Goal: Transaction & Acquisition: Purchase product/service

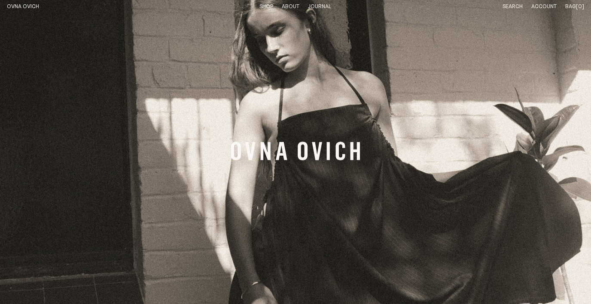
click at [270, 6] on link "Shop" at bounding box center [266, 7] width 14 height 6
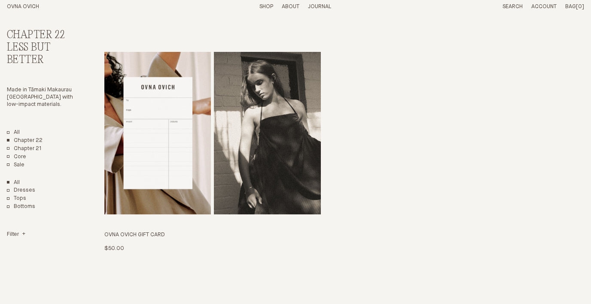
scroll to position [1823, 0]
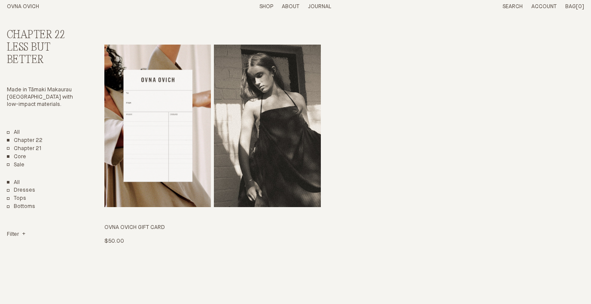
click at [17, 156] on link "Core" at bounding box center [16, 157] width 19 height 7
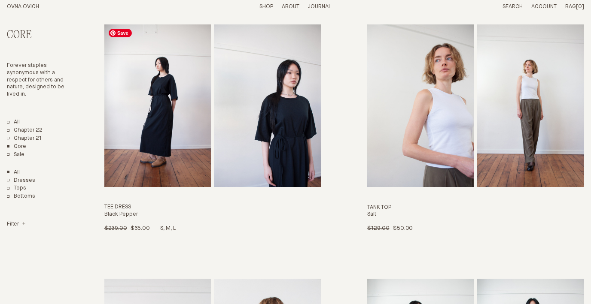
scroll to position [64, 0]
